Goal: Information Seeking & Learning: Find specific fact

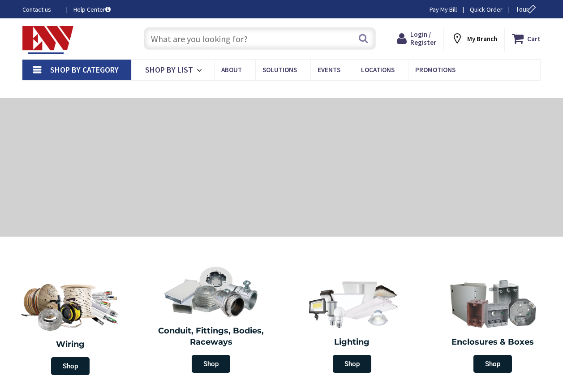
click at [154, 38] on input "text" at bounding box center [260, 38] width 232 height 22
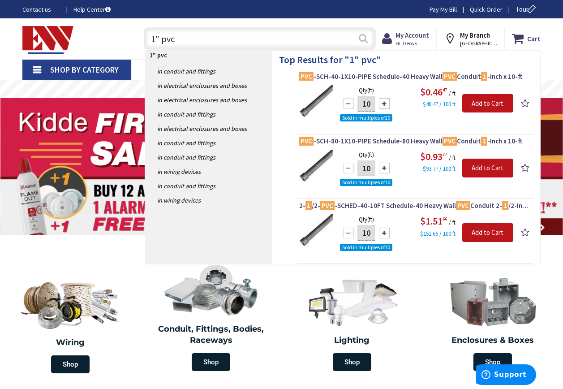
type input "1" pvc"
click at [360, 41] on button "Search" at bounding box center [364, 38] width 12 height 20
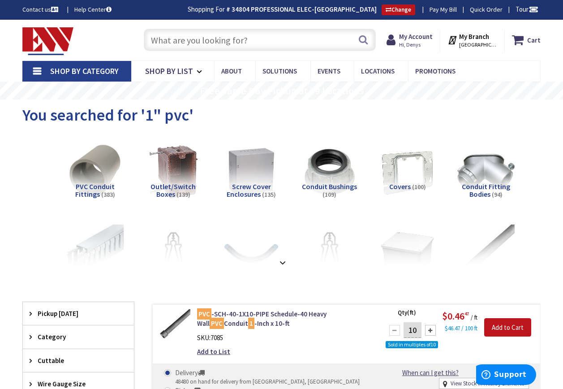
click at [154, 34] on input "text" at bounding box center [260, 40] width 232 height 22
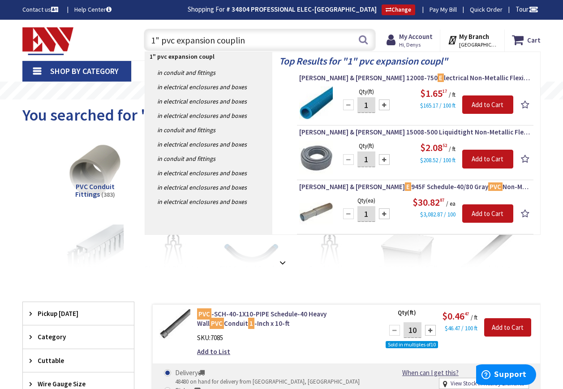
type input "1" pvc expansion coupling"
